Goal: Check status

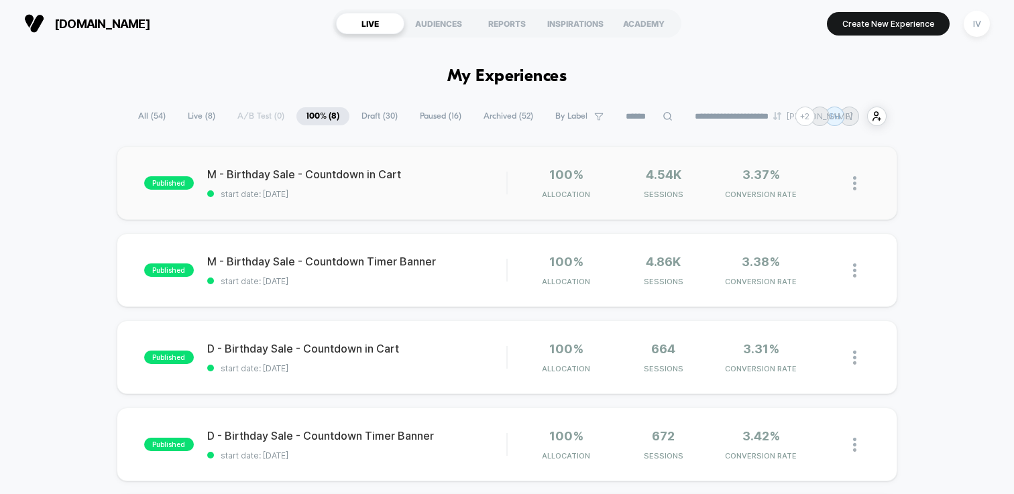
click at [447, 204] on div "published M - Birthday Sale - Countdown in Cart start date: [DATE] 100% Allocat…" at bounding box center [507, 183] width 780 height 74
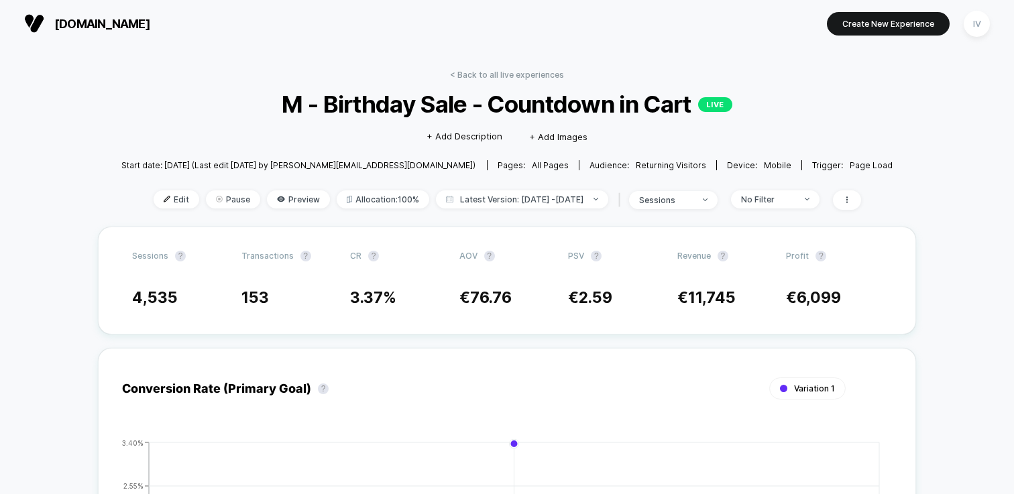
click at [501, 82] on div "< Back to all live experiences M - Birthday Sale - Countdown in Cart LIVE Click…" at bounding box center [507, 148] width 772 height 157
click at [503, 78] on link "< Back to all live experiences" at bounding box center [507, 75] width 114 height 10
